Goal: Information Seeking & Learning: Check status

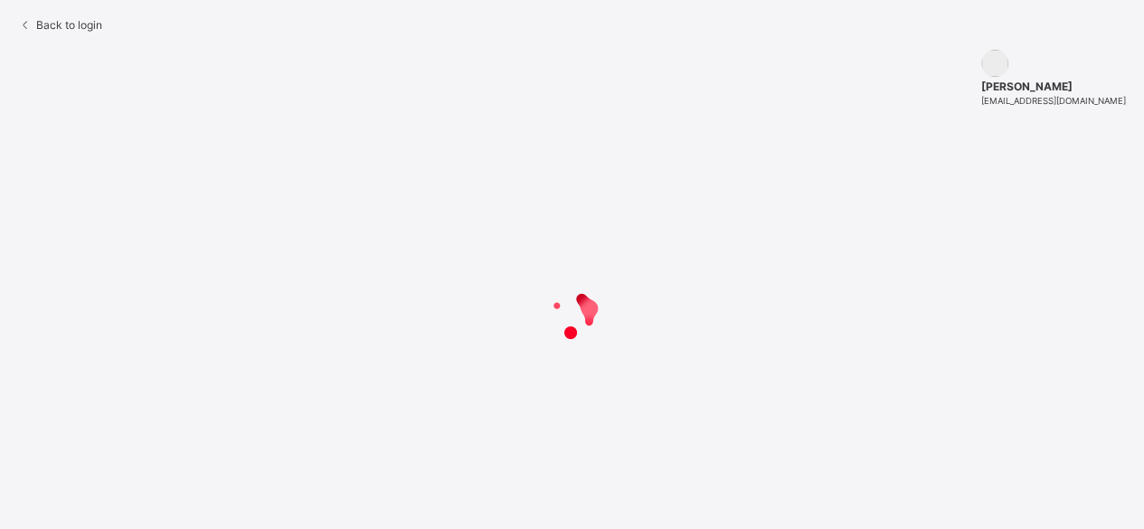
click at [98, 32] on span "Back to login" at bounding box center [69, 25] width 66 height 14
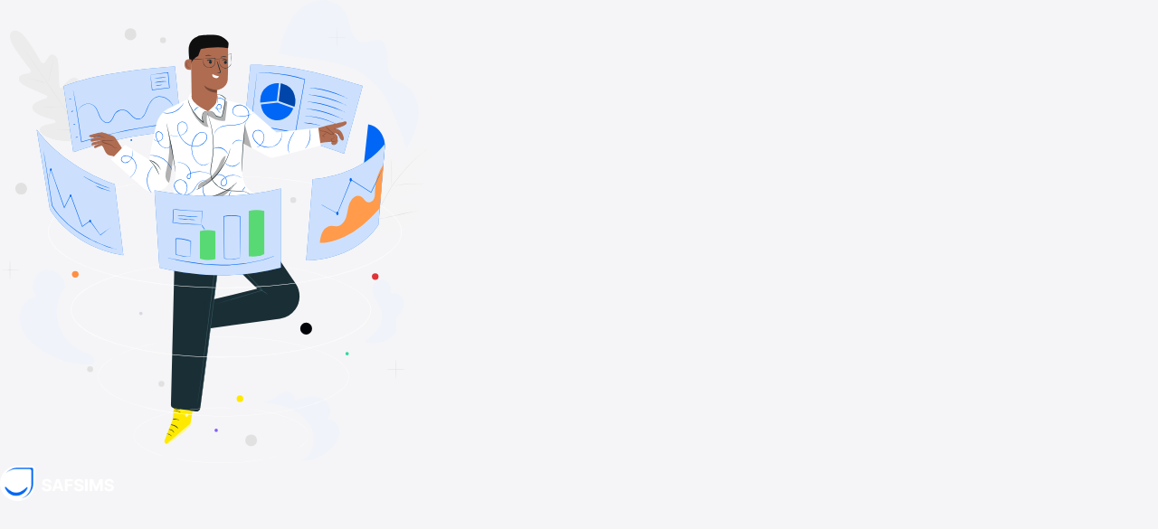
type input "**********"
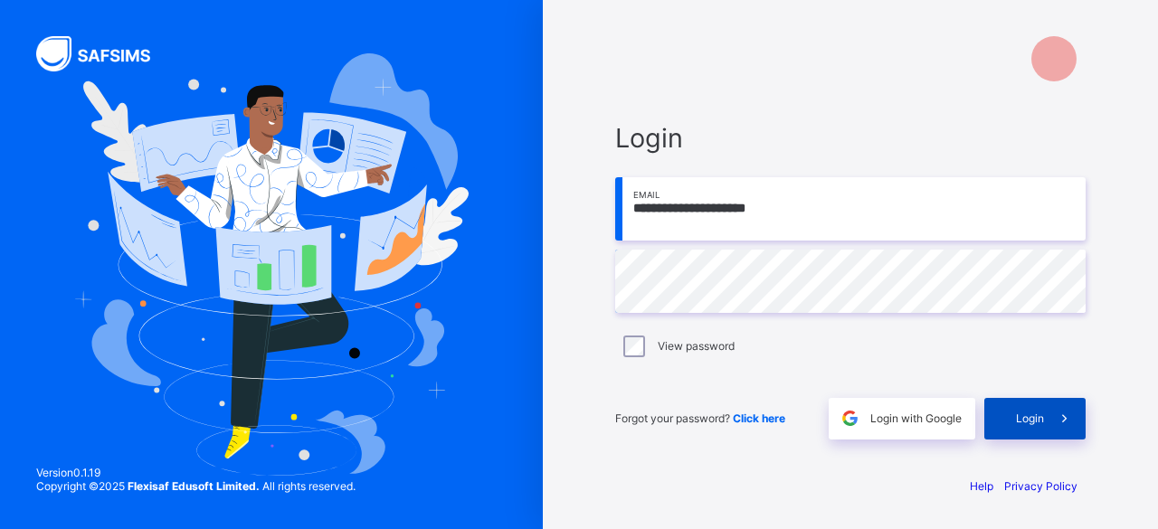
click at [1047, 426] on span at bounding box center [1065, 419] width 42 height 42
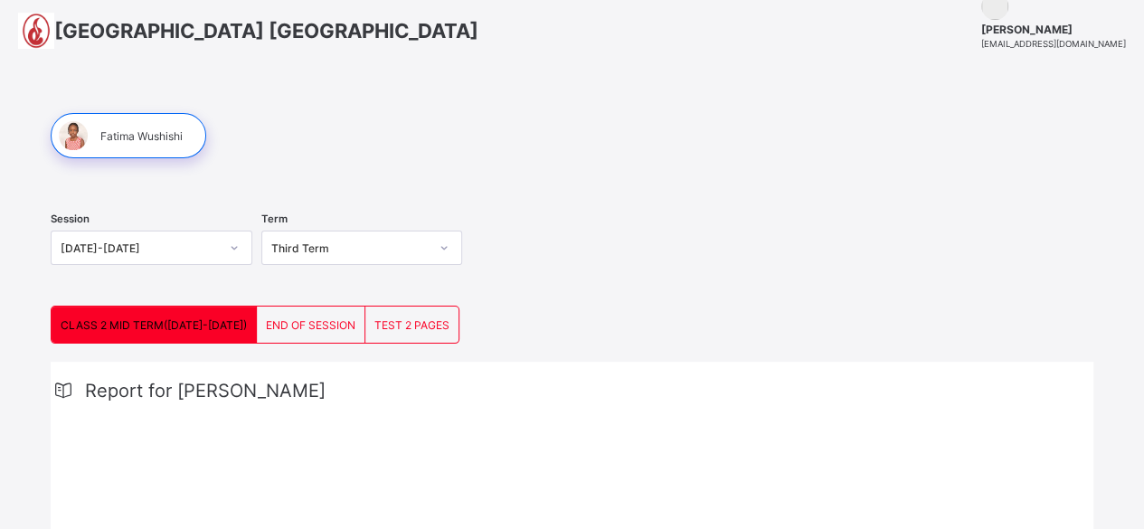
scroll to position [71, 0]
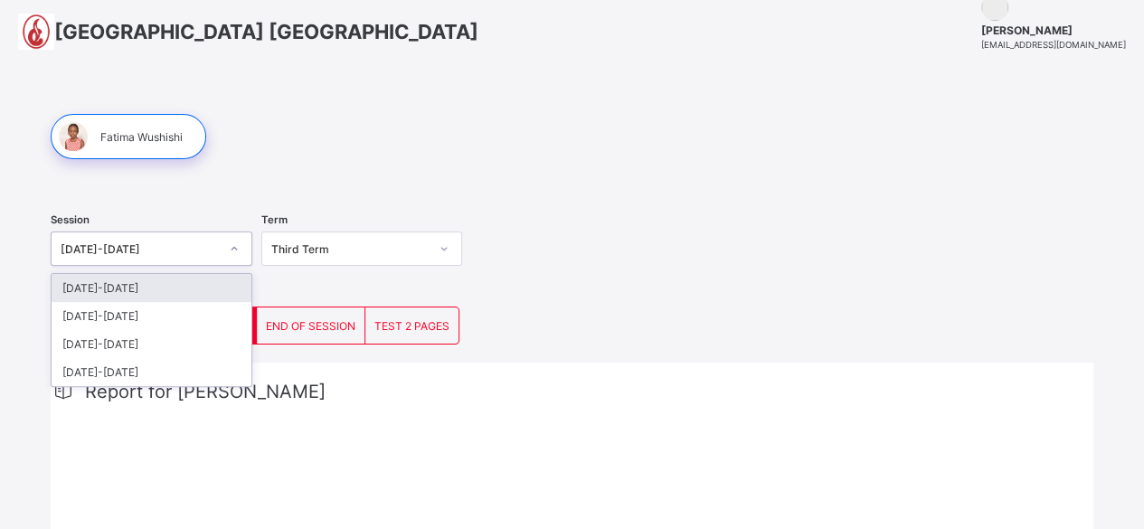
click at [240, 244] on icon at bounding box center [234, 249] width 11 height 18
click at [188, 283] on div "2025-2026" at bounding box center [152, 288] width 200 height 28
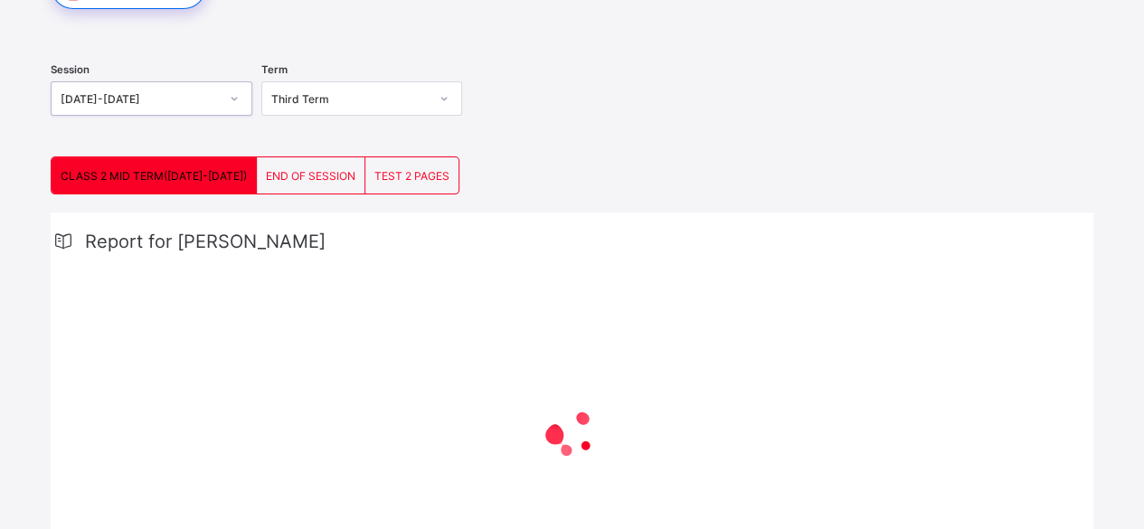
scroll to position [349, 0]
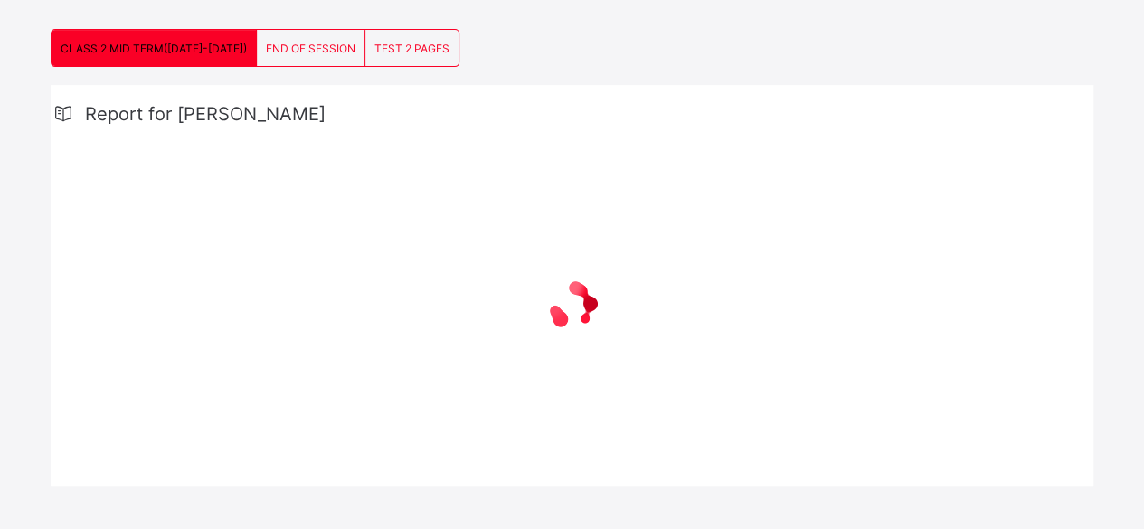
click at [318, 58] on div "END OF SESSION" at bounding box center [311, 48] width 109 height 36
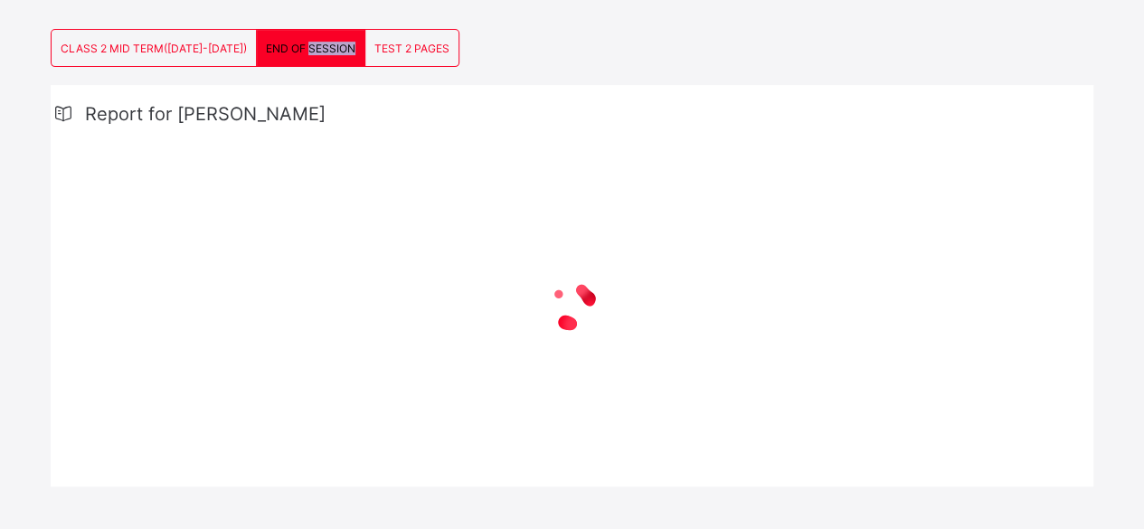
click at [318, 58] on div "END OF SESSION" at bounding box center [311, 48] width 109 height 36
click at [542, 57] on div "CLASS 2 MID TERM(2024-2025) END OF SESSION TEST 2 PAGES END OF SESSION More Opt…" at bounding box center [572, 258] width 1043 height 458
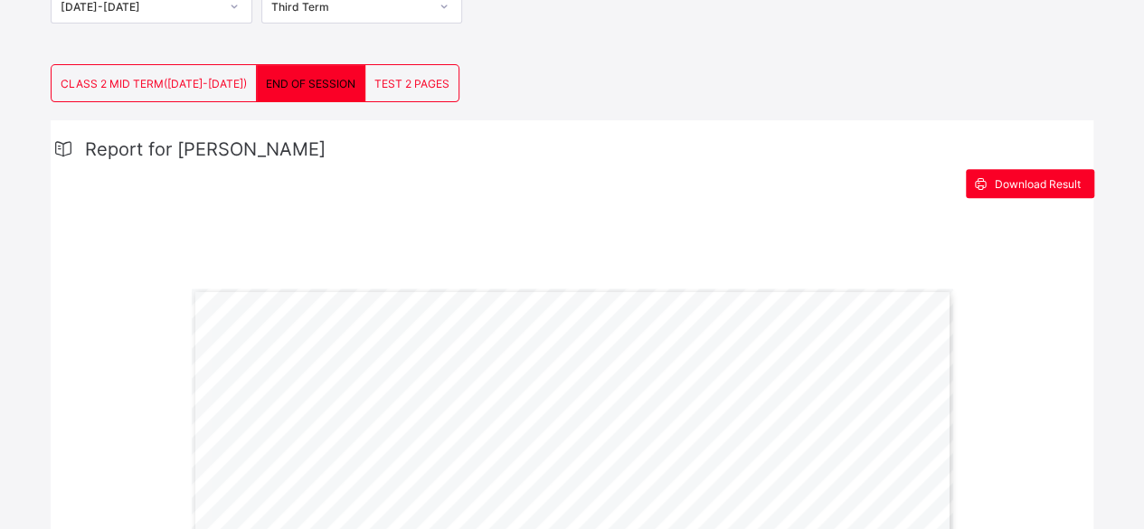
scroll to position [316, 0]
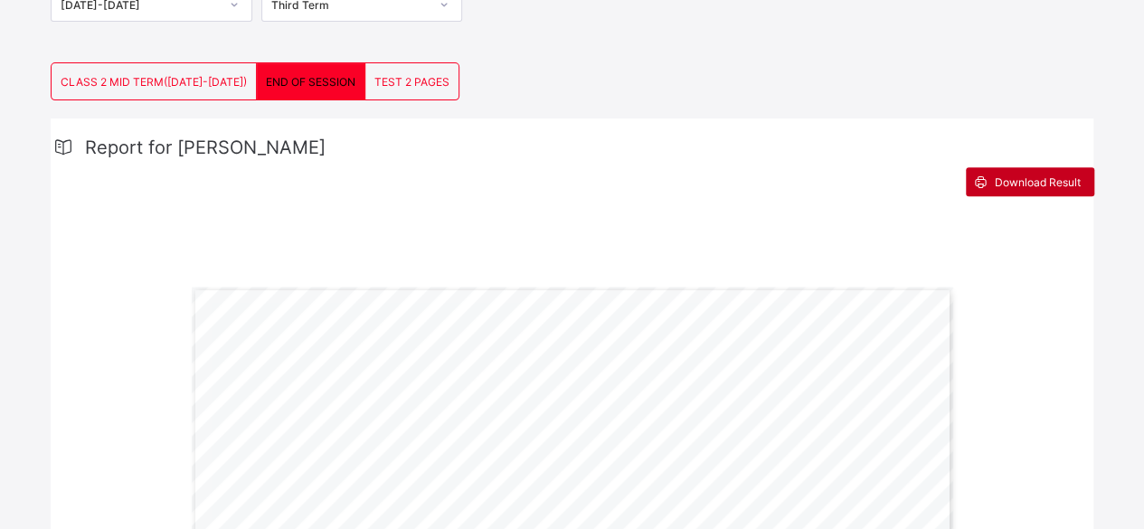
click at [1029, 188] on div "Download Result" at bounding box center [1030, 181] width 128 height 29
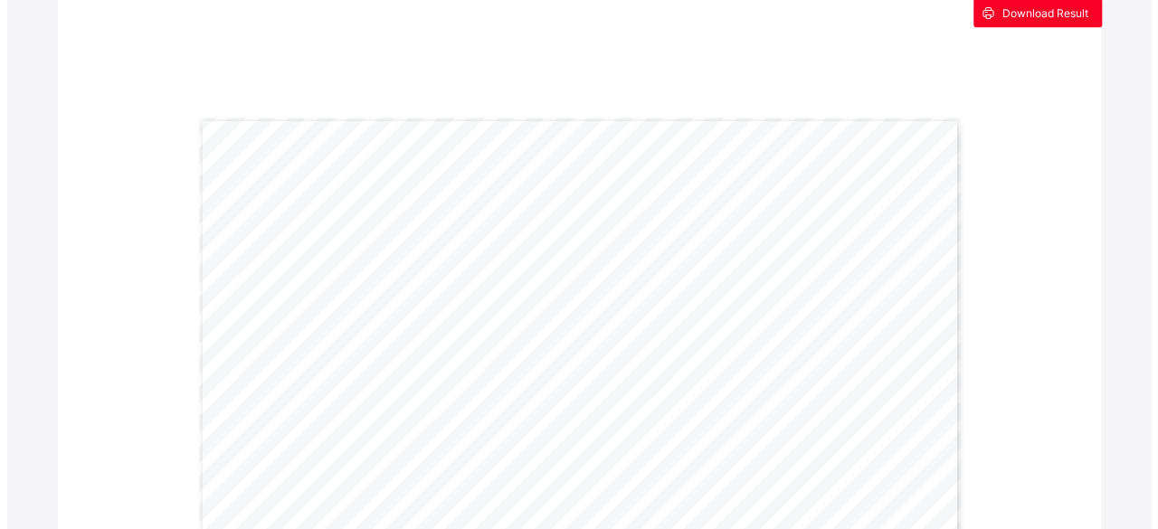
scroll to position [0, 0]
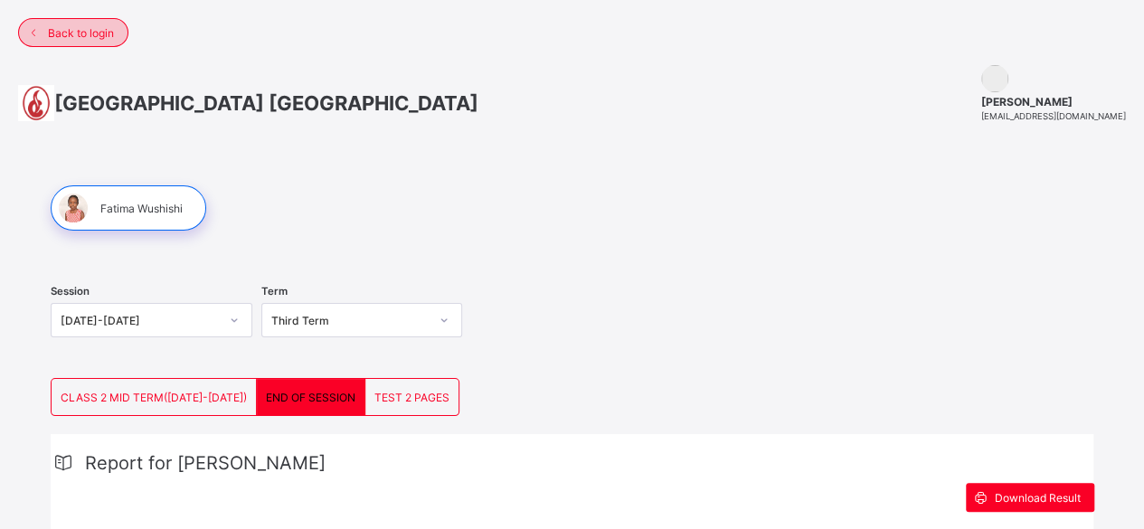
click at [76, 28] on span "Back to login" at bounding box center [81, 33] width 66 height 14
